Goal: Task Accomplishment & Management: Use online tool/utility

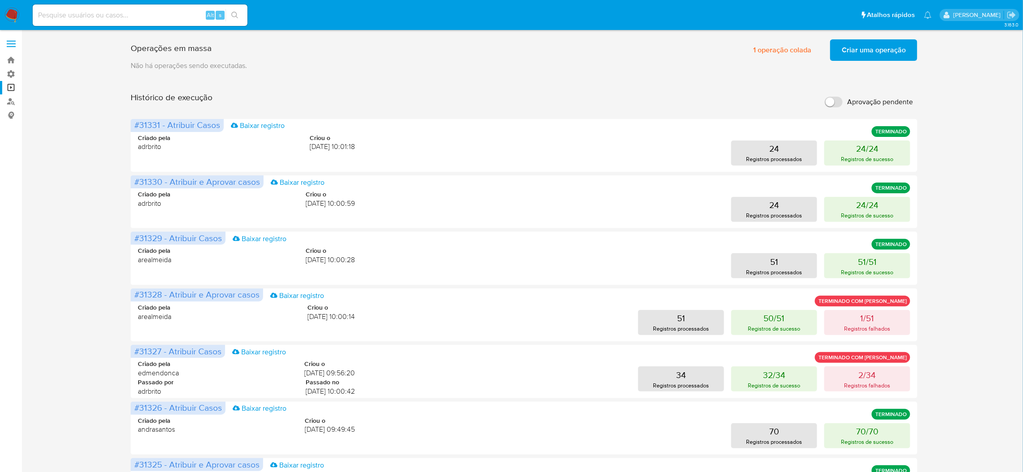
click at [845, 49] on span "Criar uma operação" at bounding box center [873, 50] width 64 height 20
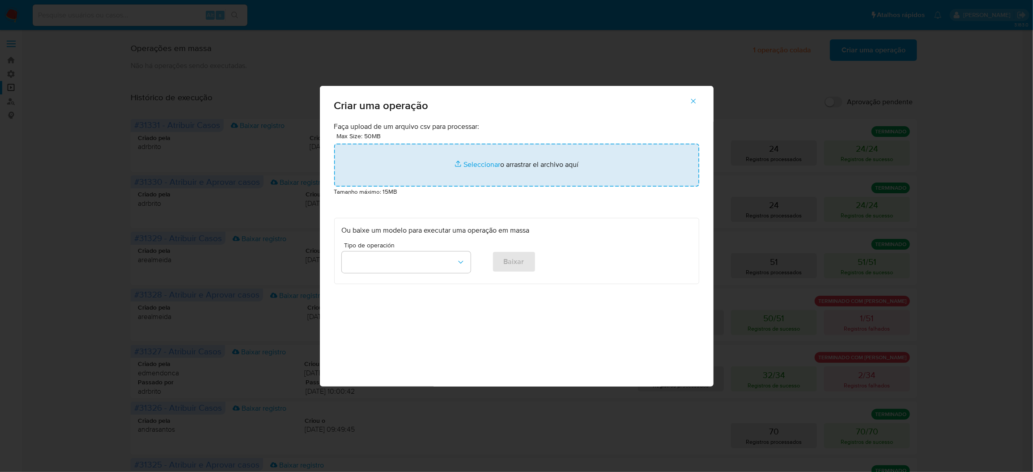
click at [459, 187] on input "file" at bounding box center [516, 165] width 365 height 43
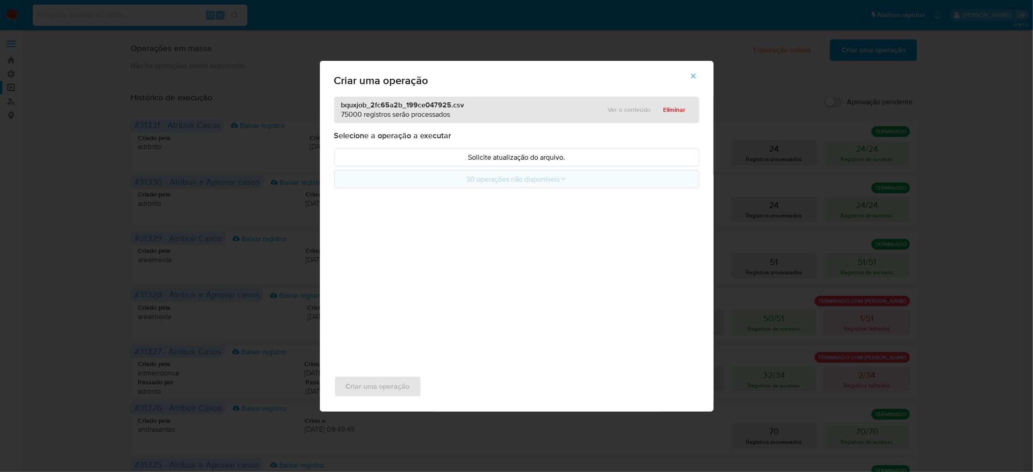
click at [594, 188] on button "30 operações não disponíveis" at bounding box center [516, 179] width 365 height 18
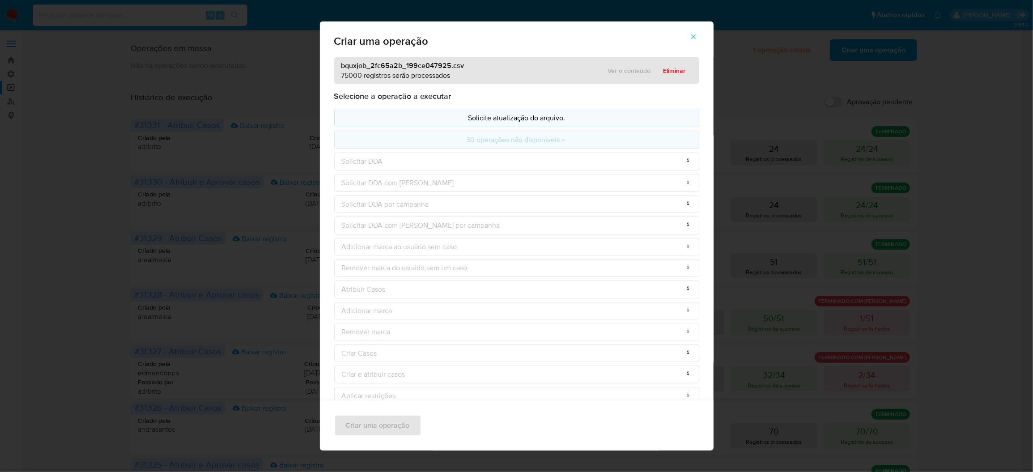
click at [541, 113] on p "Solicite atualização do arquivo." at bounding box center [517, 118] width 350 height 10
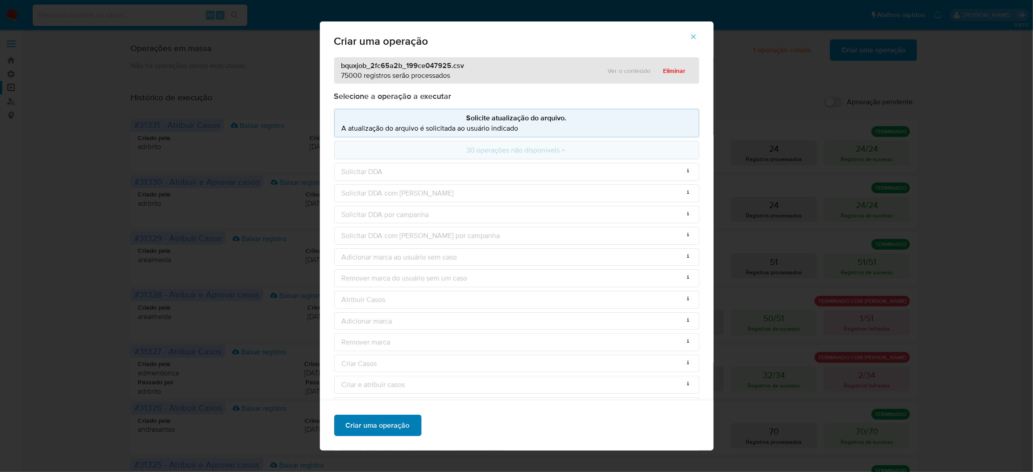
click at [410, 427] on span "Criar uma operação" at bounding box center [378, 426] width 64 height 20
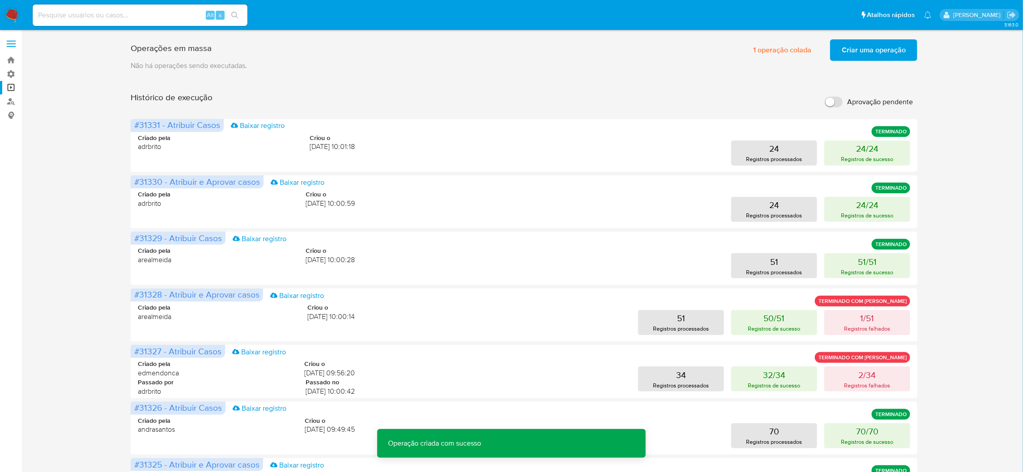
click at [858, 56] on span "Criar uma operação" at bounding box center [873, 50] width 64 height 20
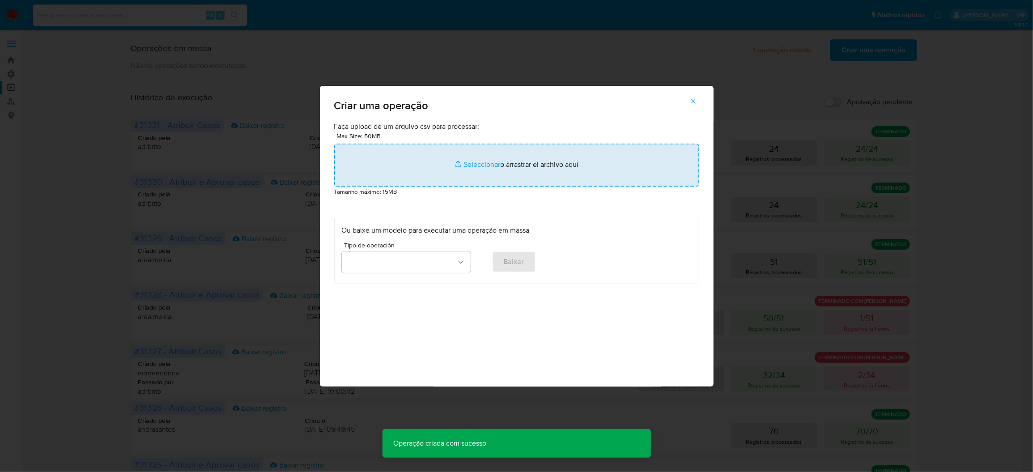
click at [586, 187] on input "file" at bounding box center [516, 165] width 365 height 43
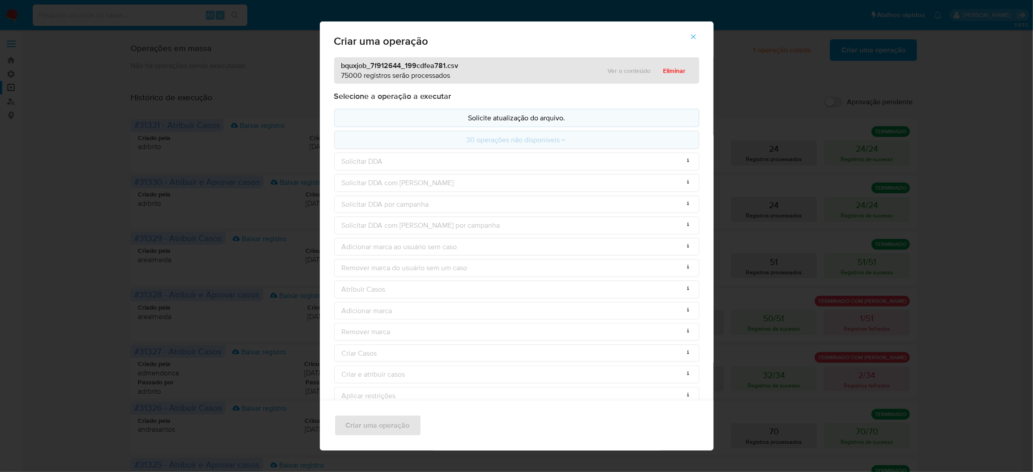
click at [482, 113] on p "Solicite atualização do arquivo." at bounding box center [517, 118] width 350 height 10
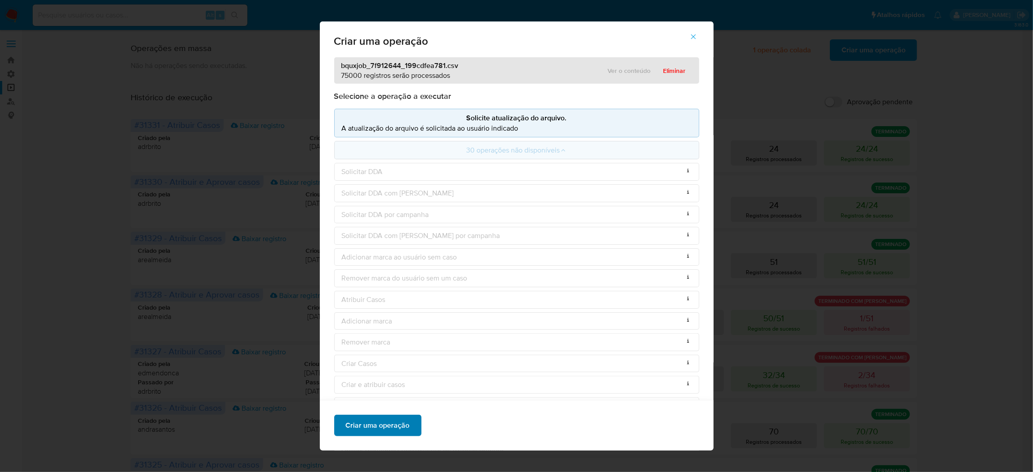
click at [410, 434] on span "Criar uma operação" at bounding box center [378, 426] width 64 height 20
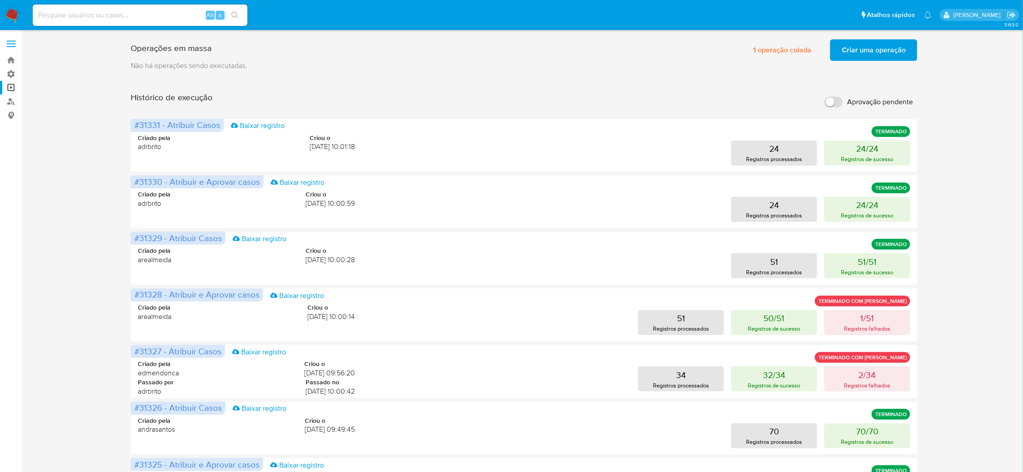
click at [836, 97] on input "Aprovação pendente" at bounding box center [833, 102] width 18 height 11
checkbox input "true"
